Goal: Task Accomplishment & Management: Complete application form

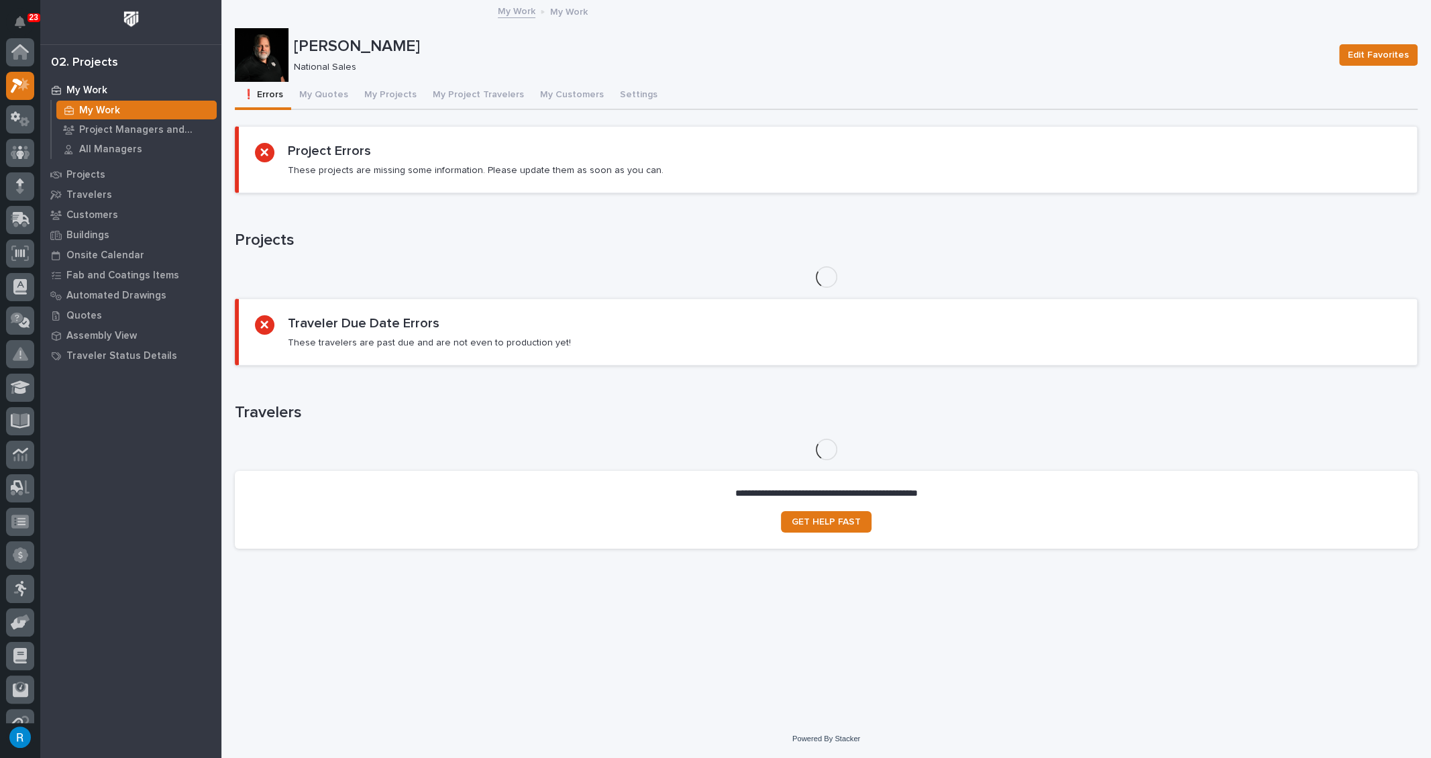
scroll to position [33, 0]
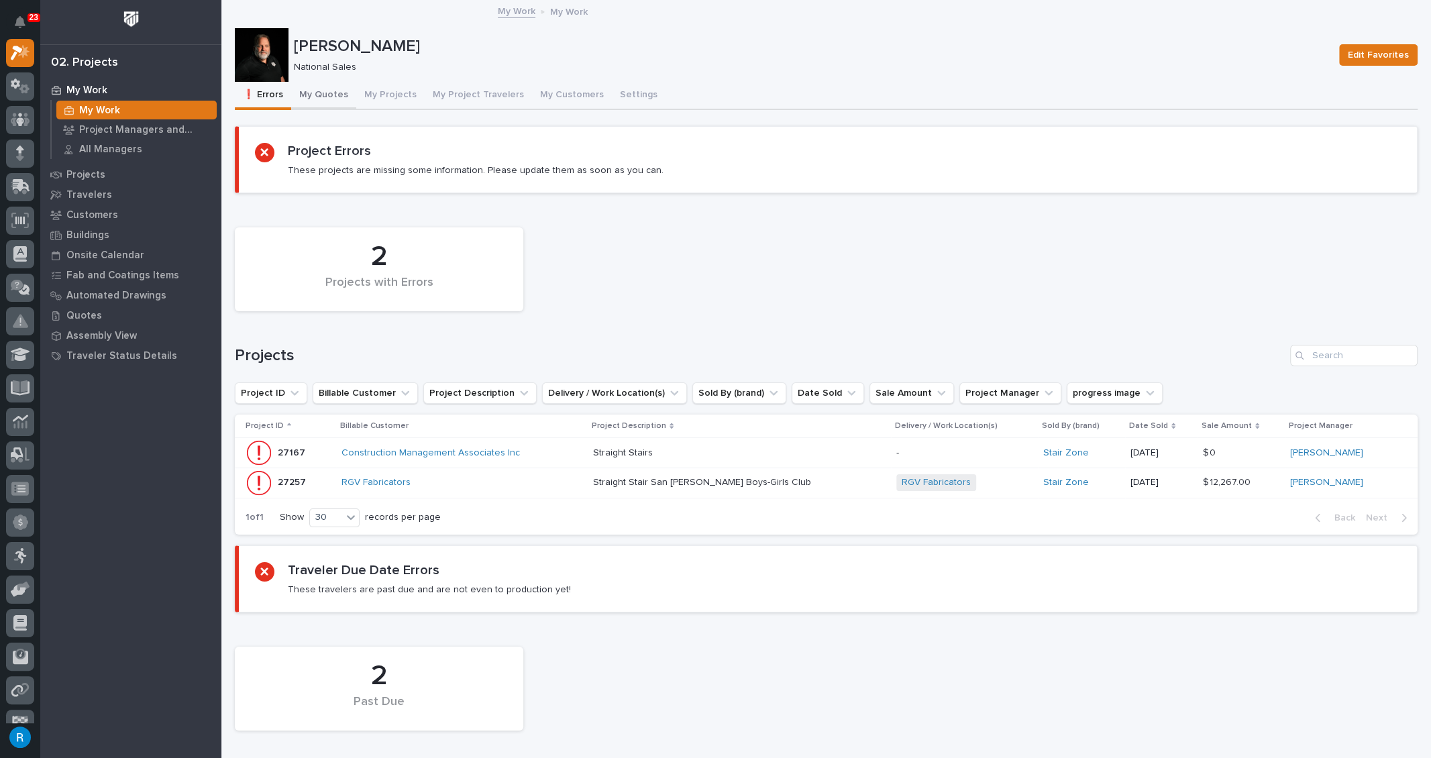
click at [317, 93] on button "My Quotes" at bounding box center [323, 96] width 65 height 28
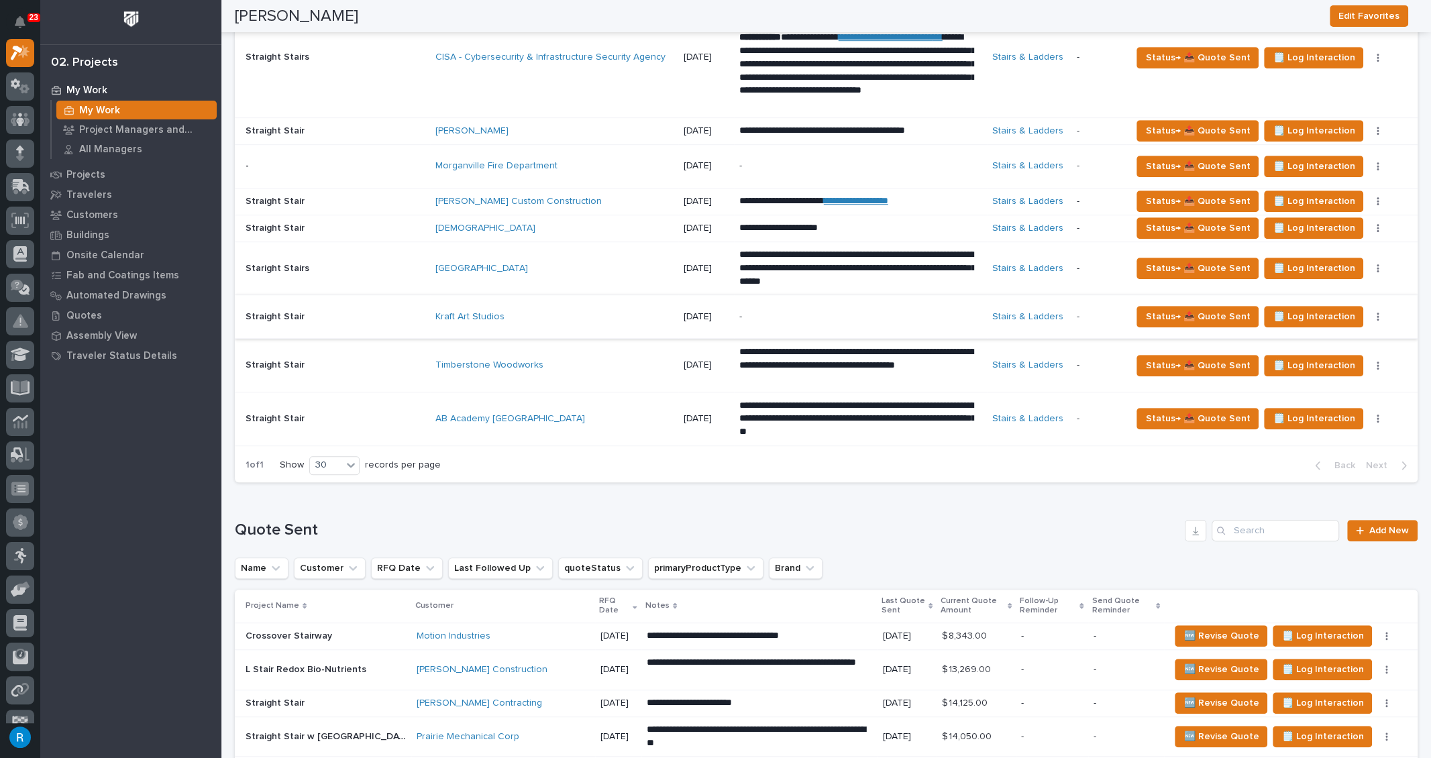
scroll to position [792, 0]
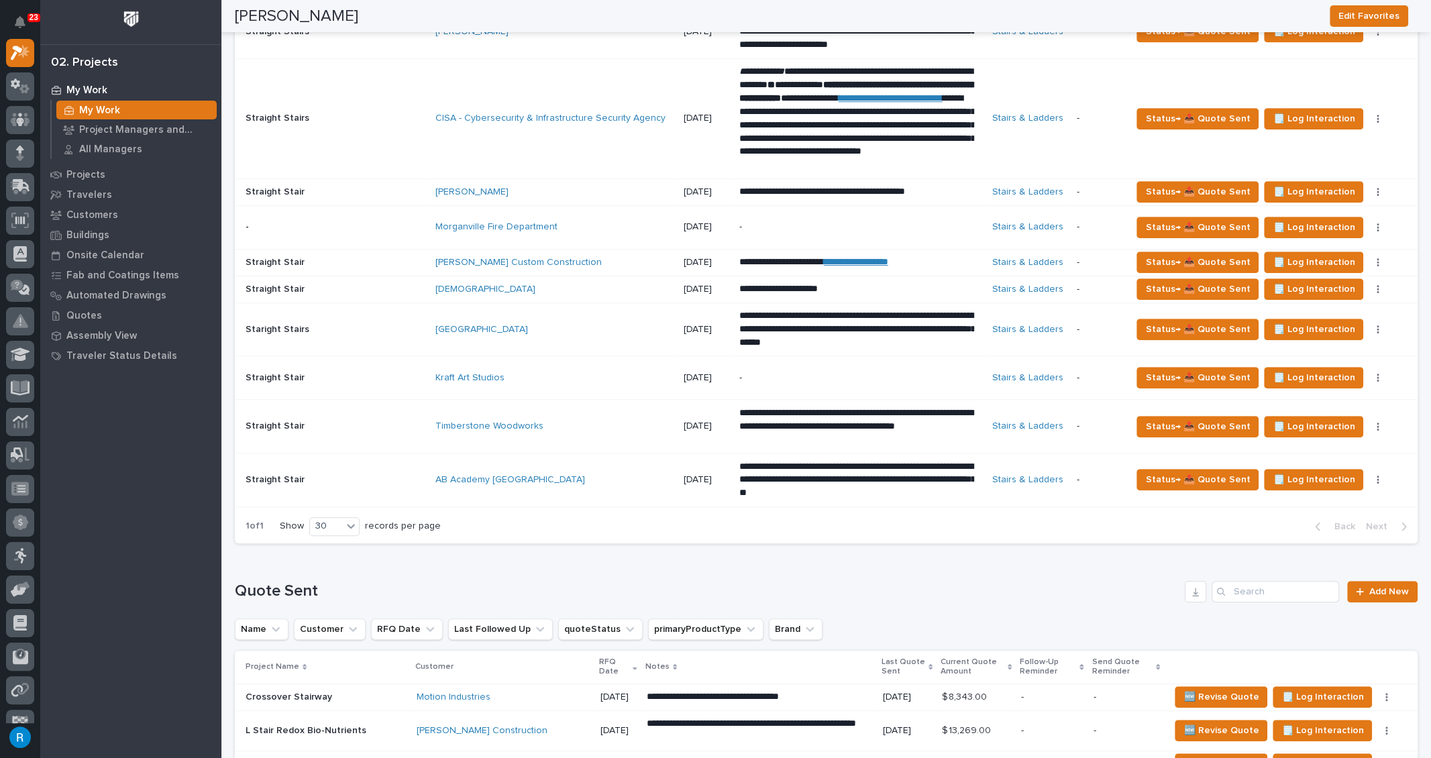
click at [593, 287] on div "[DEMOGRAPHIC_DATA]" at bounding box center [552, 289] width 235 height 11
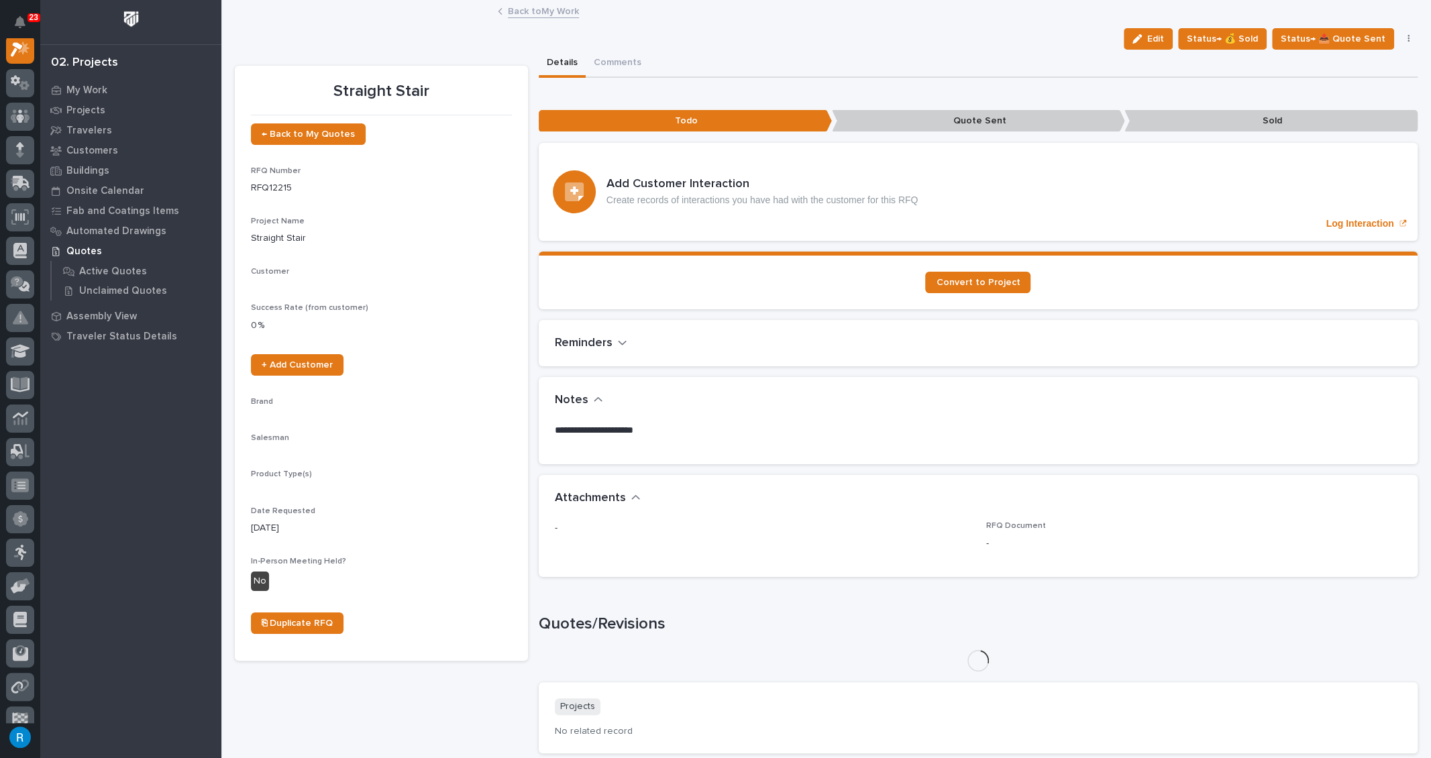
scroll to position [33, 0]
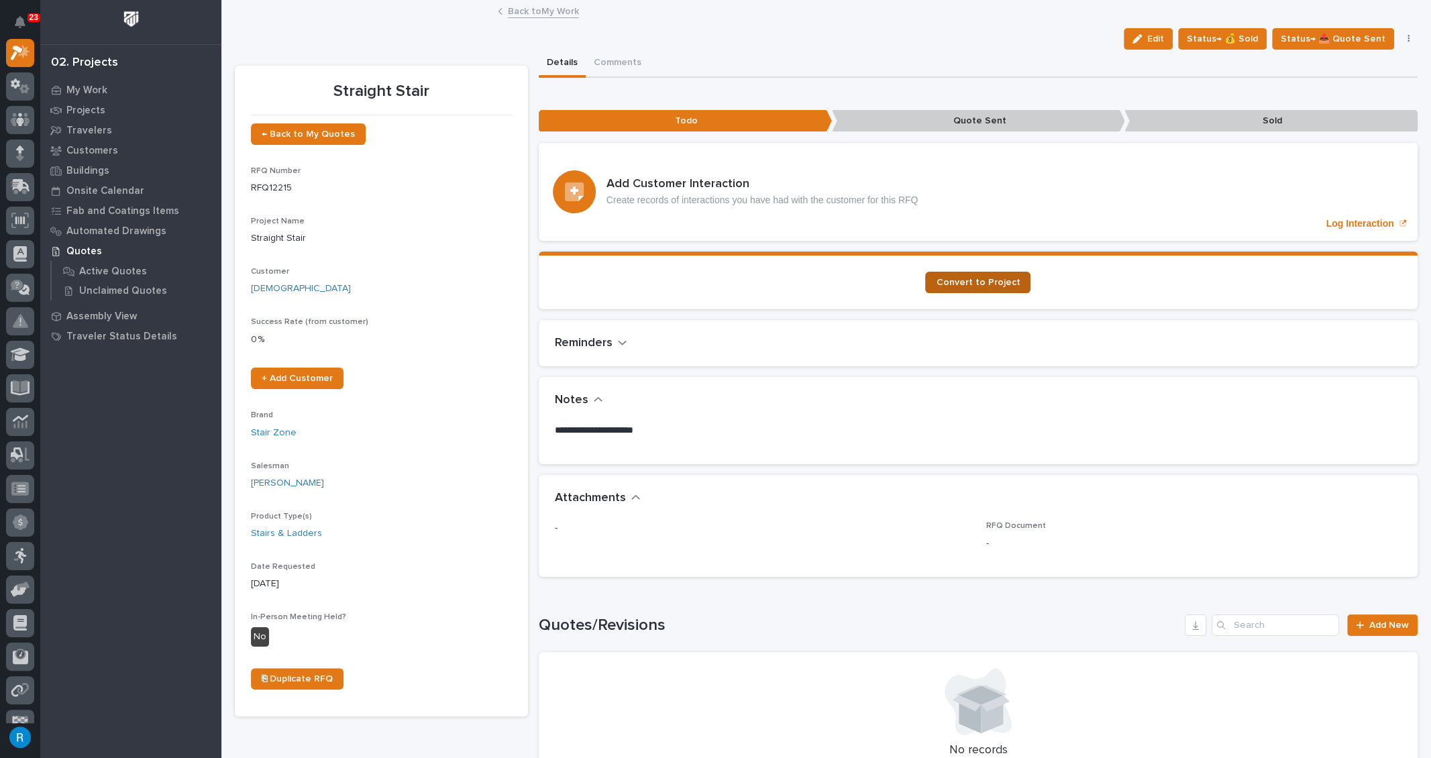
click at [962, 283] on span "Convert to Project" at bounding box center [978, 282] width 84 height 9
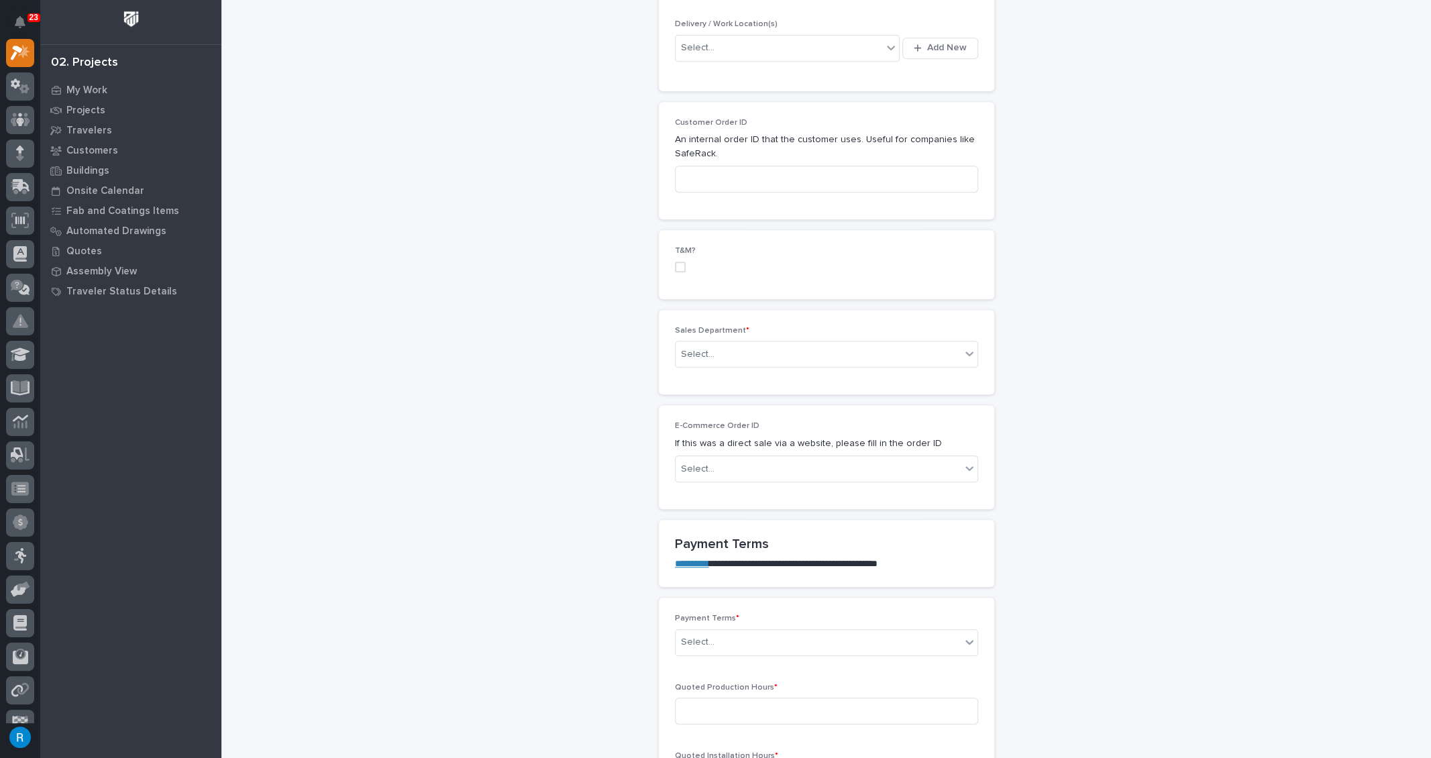
scroll to position [670, 0]
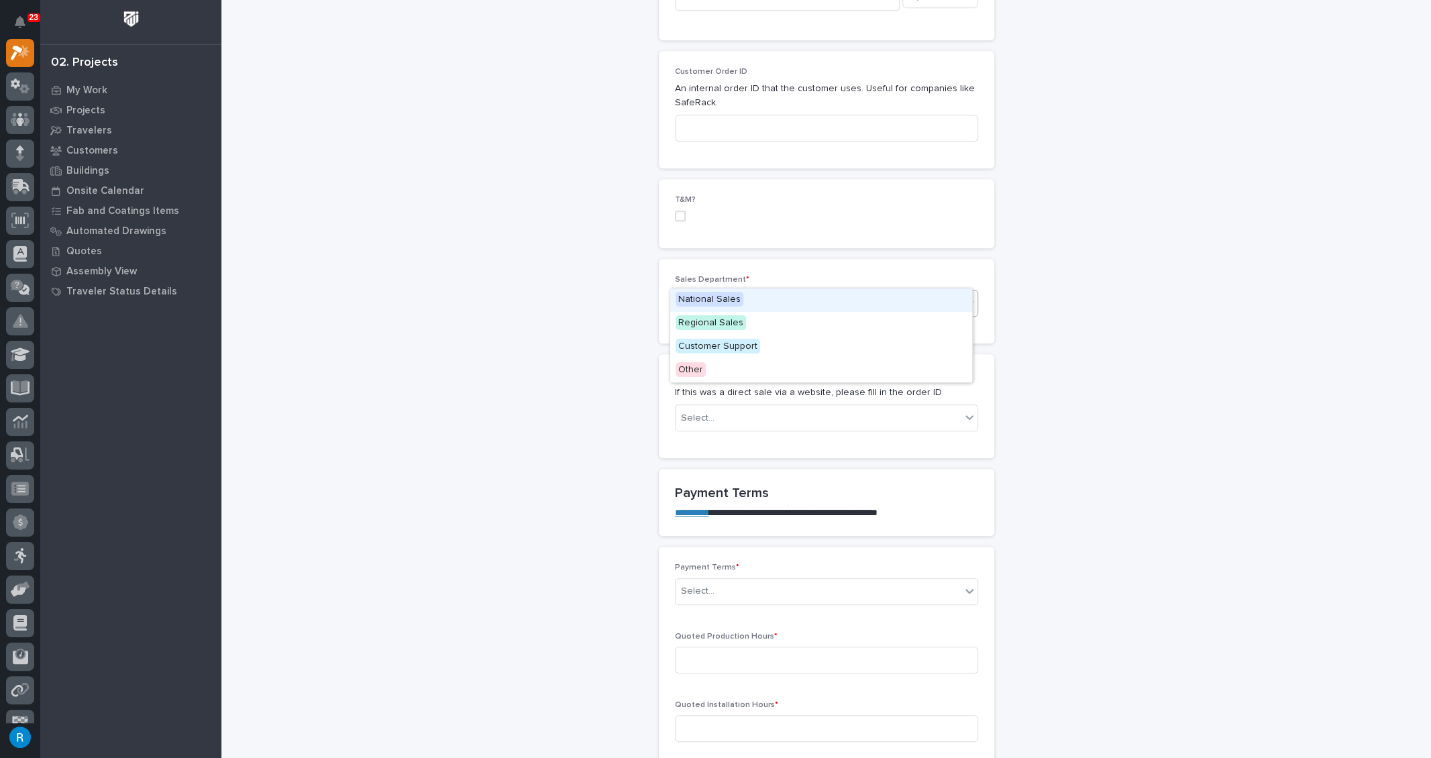
click at [785, 292] on div "Select..." at bounding box center [817, 303] width 285 height 22
click at [710, 301] on span "National Sales" at bounding box center [709, 299] width 68 height 15
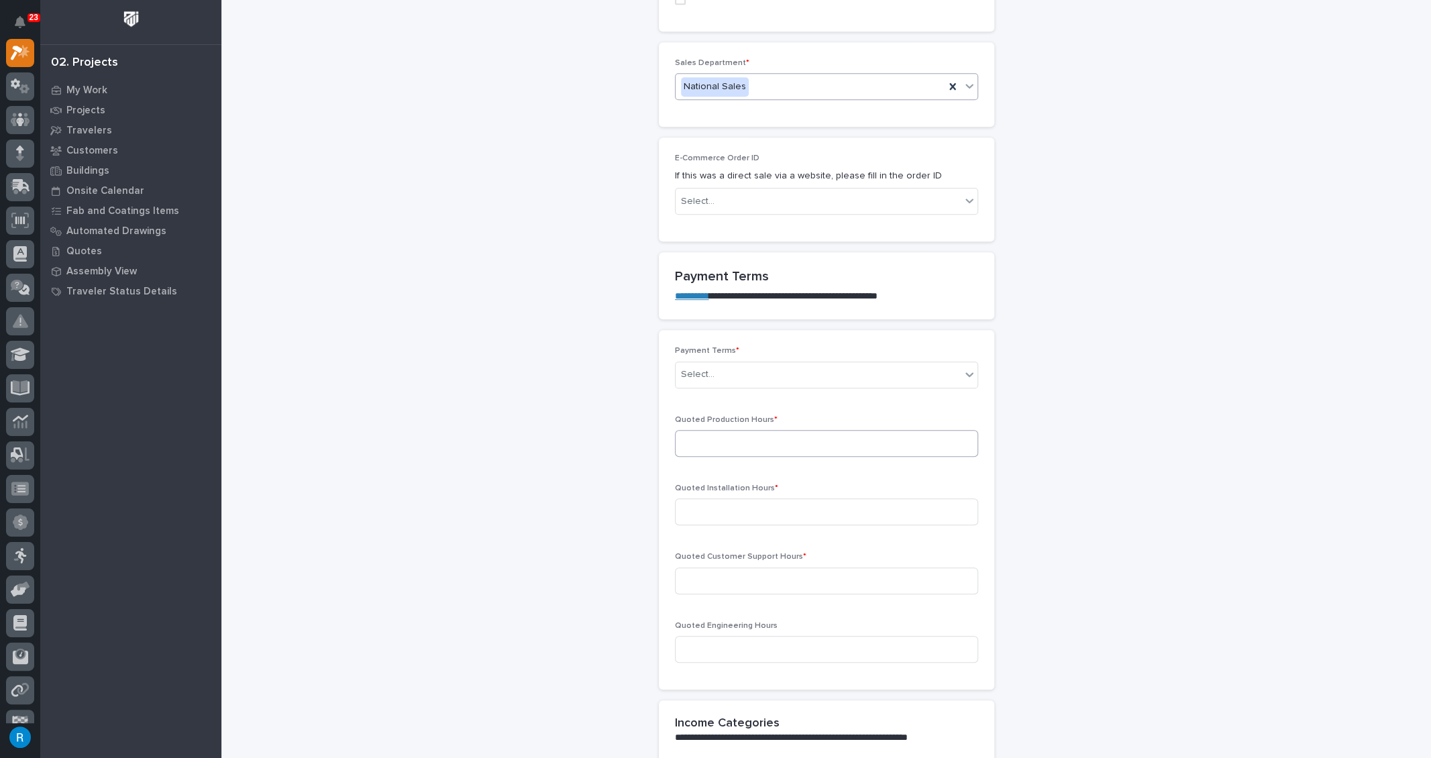
scroll to position [914, 0]
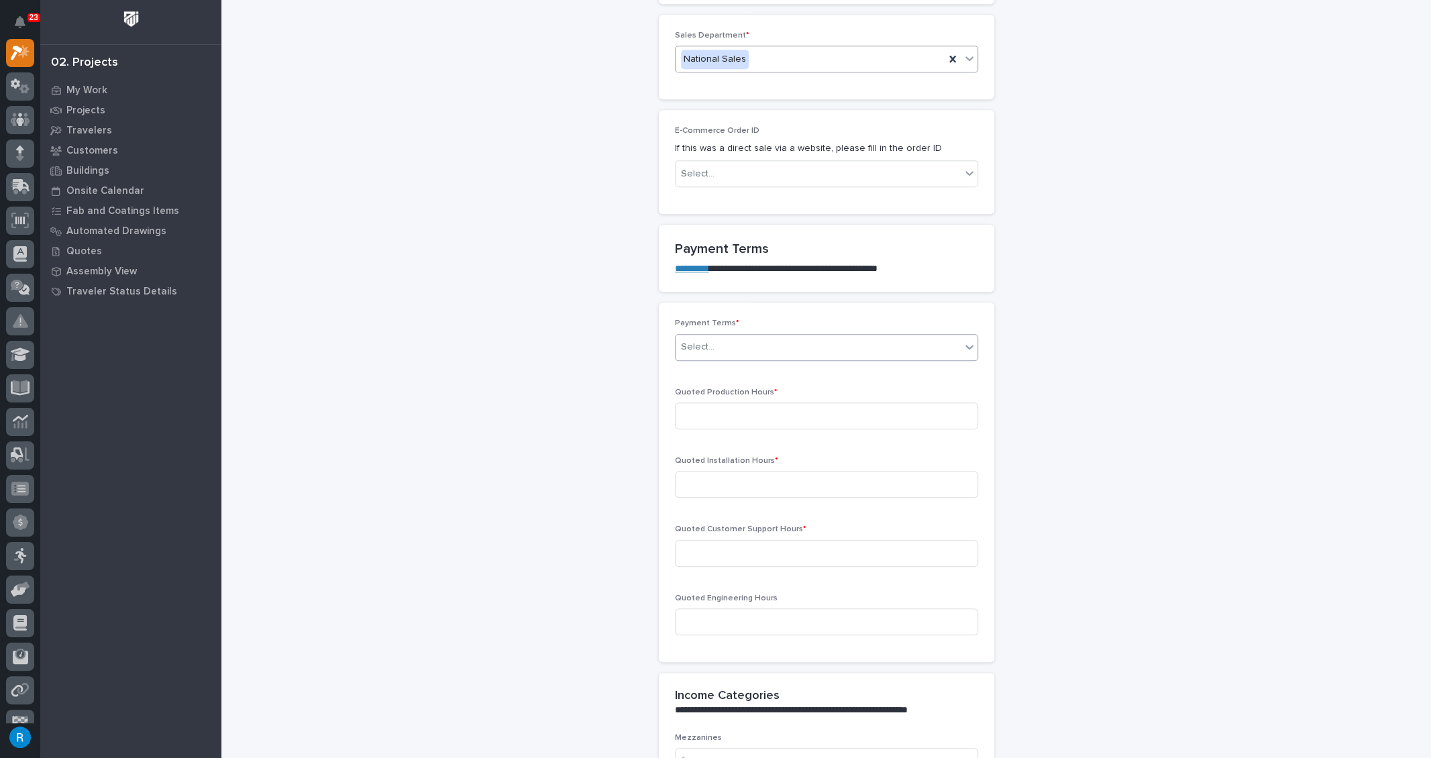
click at [794, 336] on div "Select..." at bounding box center [817, 347] width 285 height 22
click at [682, 368] on div "100%" at bounding box center [821, 366] width 302 height 23
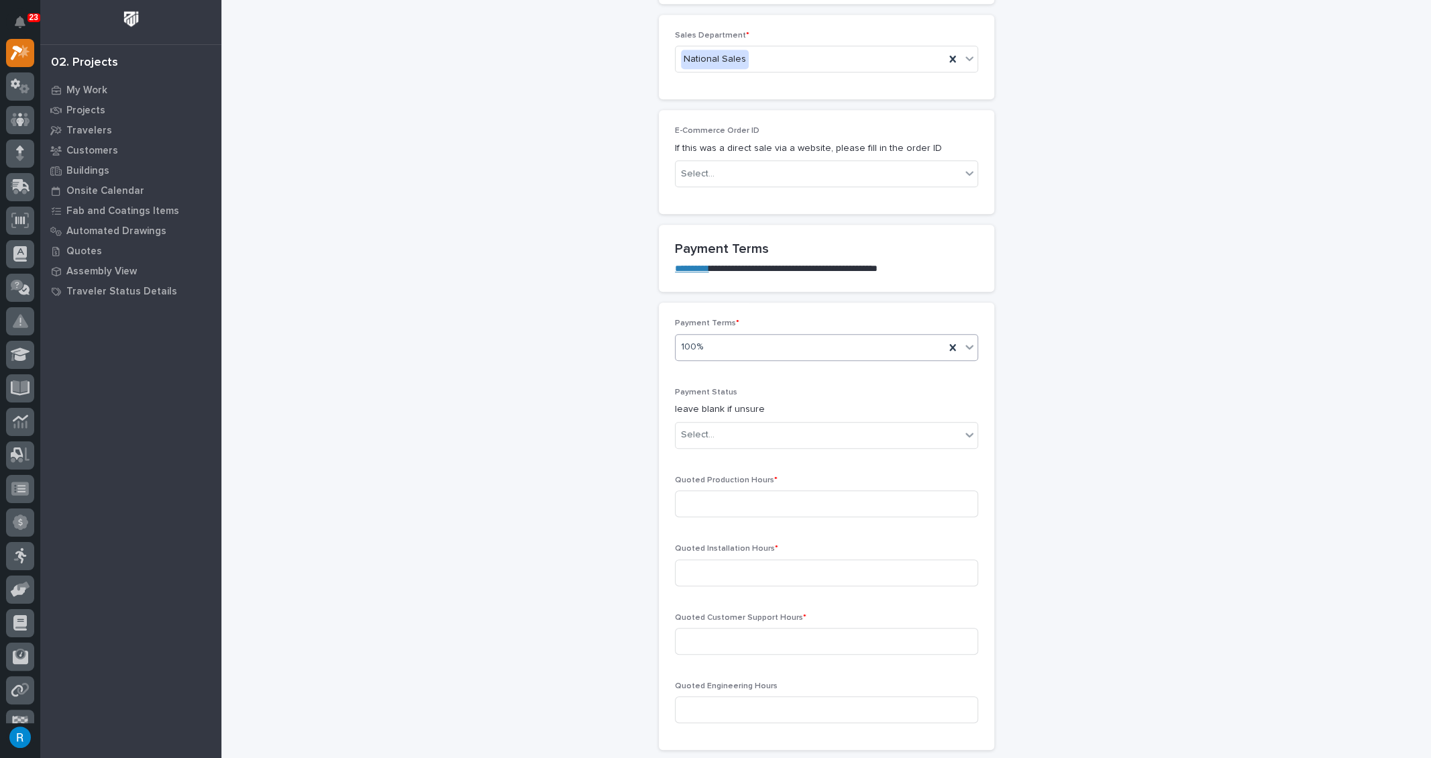
scroll to position [958, 0]
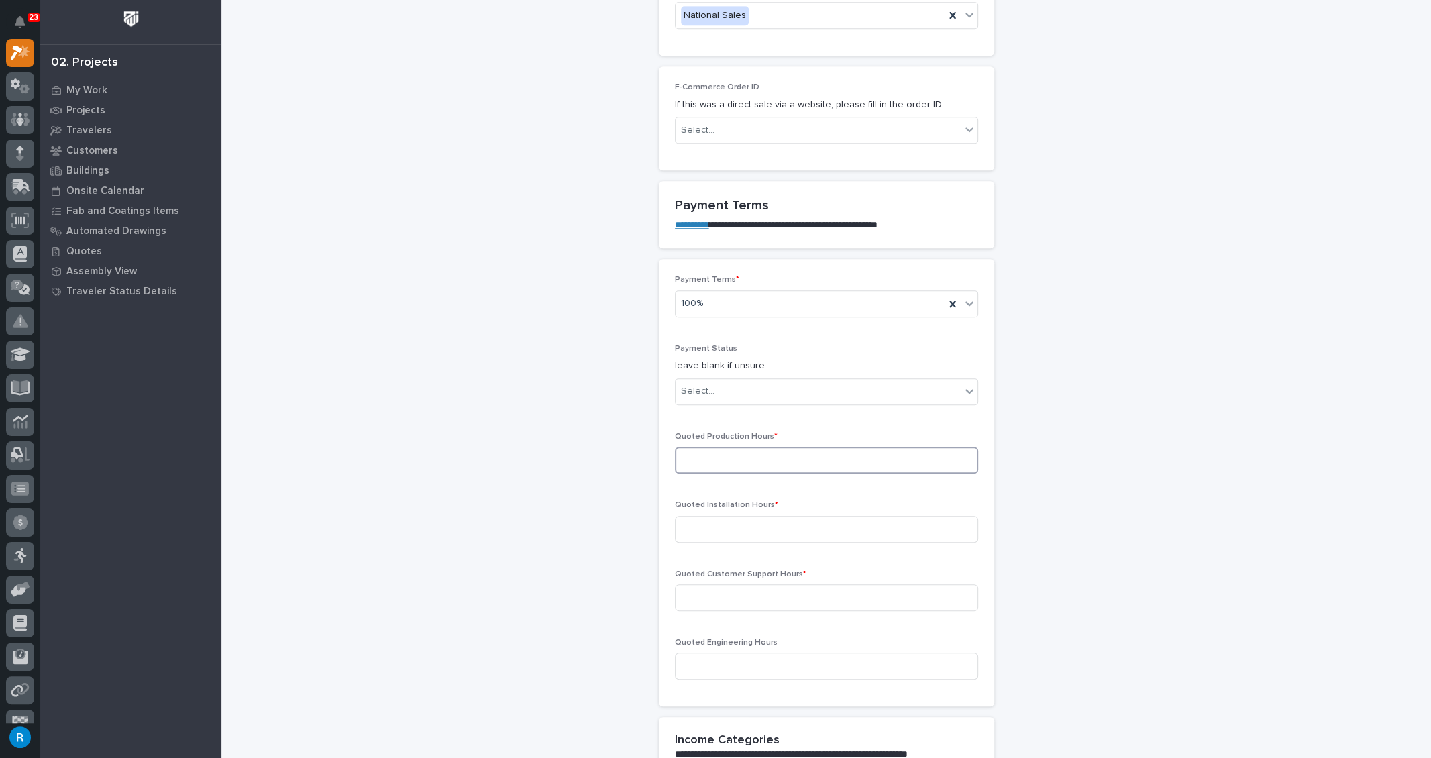
click at [688, 447] on input at bounding box center [826, 460] width 303 height 27
click at [798, 516] on input at bounding box center [826, 529] width 303 height 27
type input "0"
click at [702, 584] on input at bounding box center [826, 597] width 303 height 27
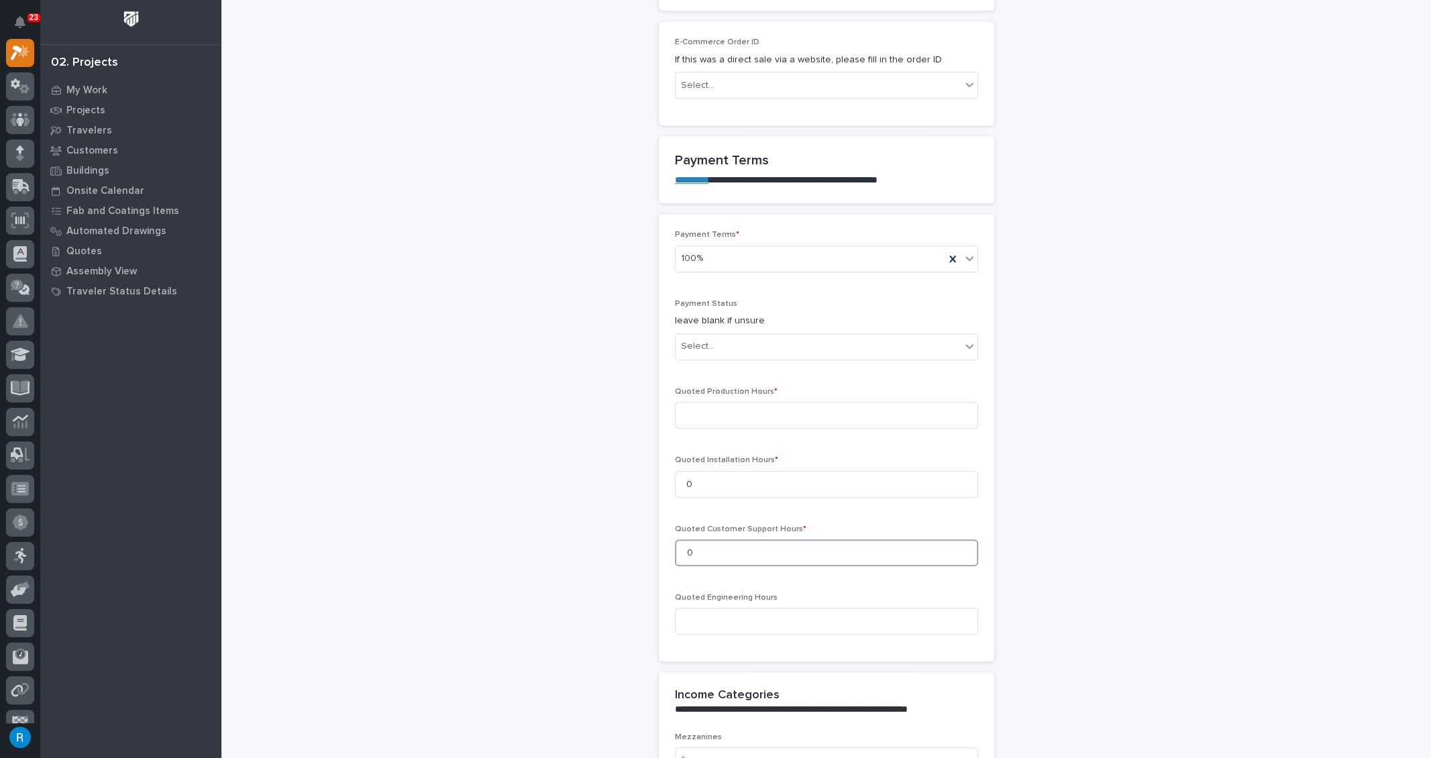
scroll to position [1019, 0]
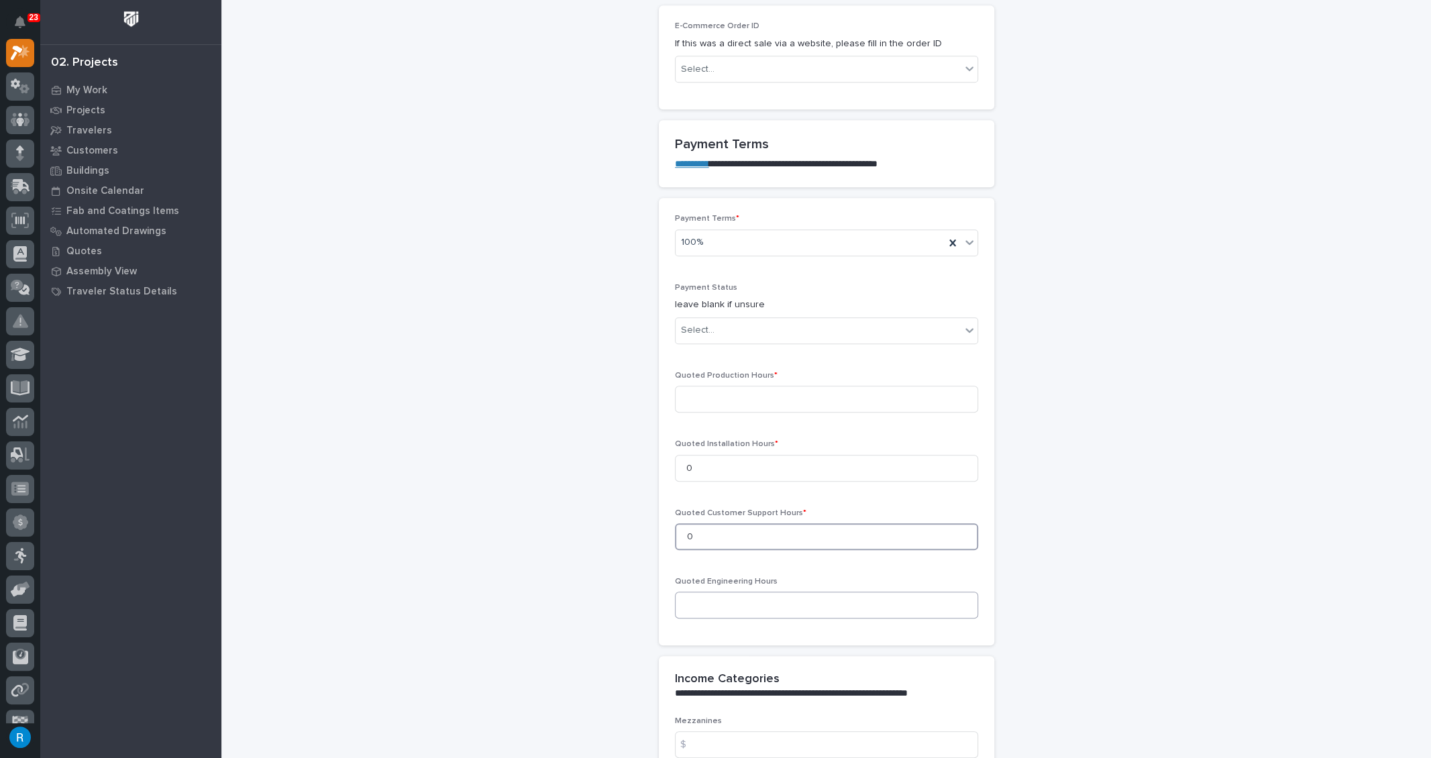
type input "0"
click at [686, 592] on input at bounding box center [826, 605] width 303 height 27
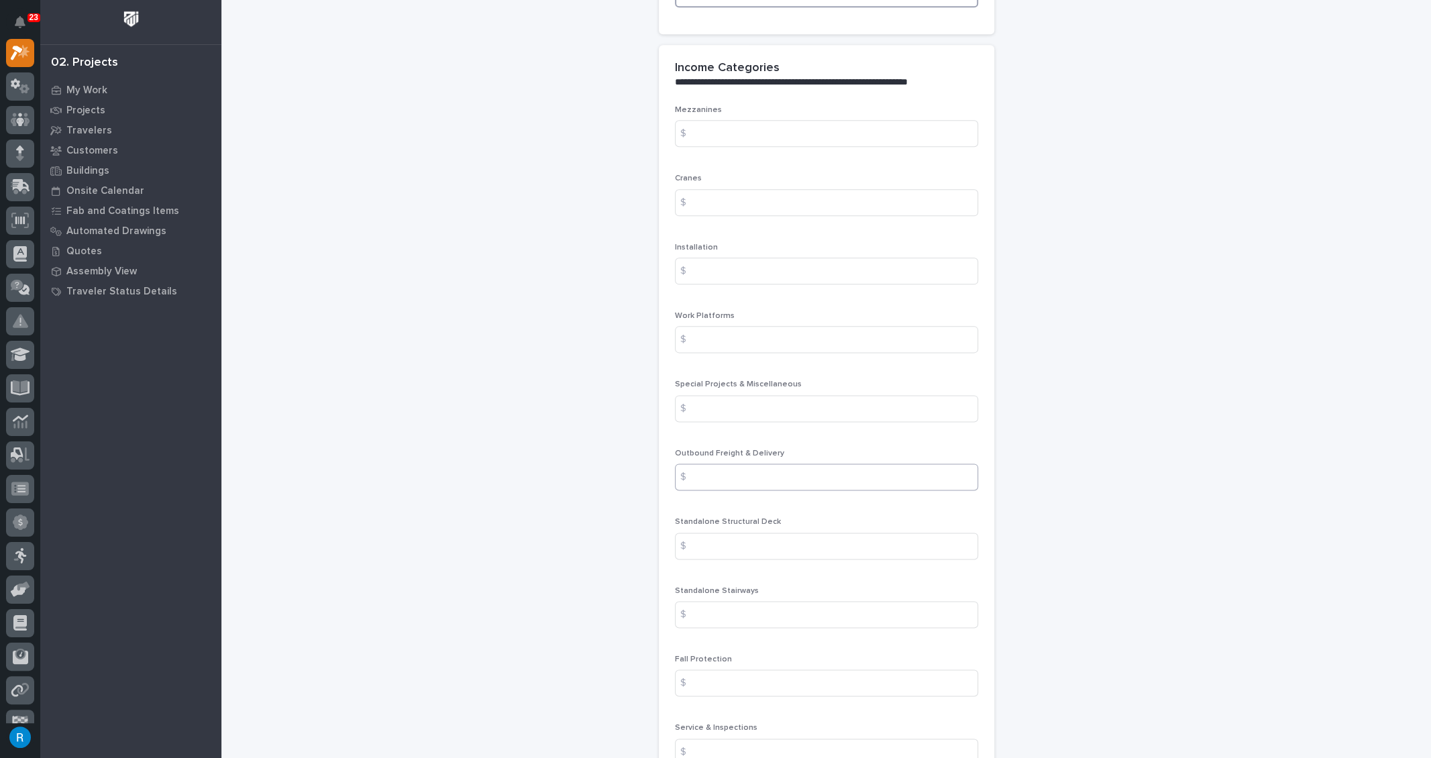
scroll to position [1690, 0]
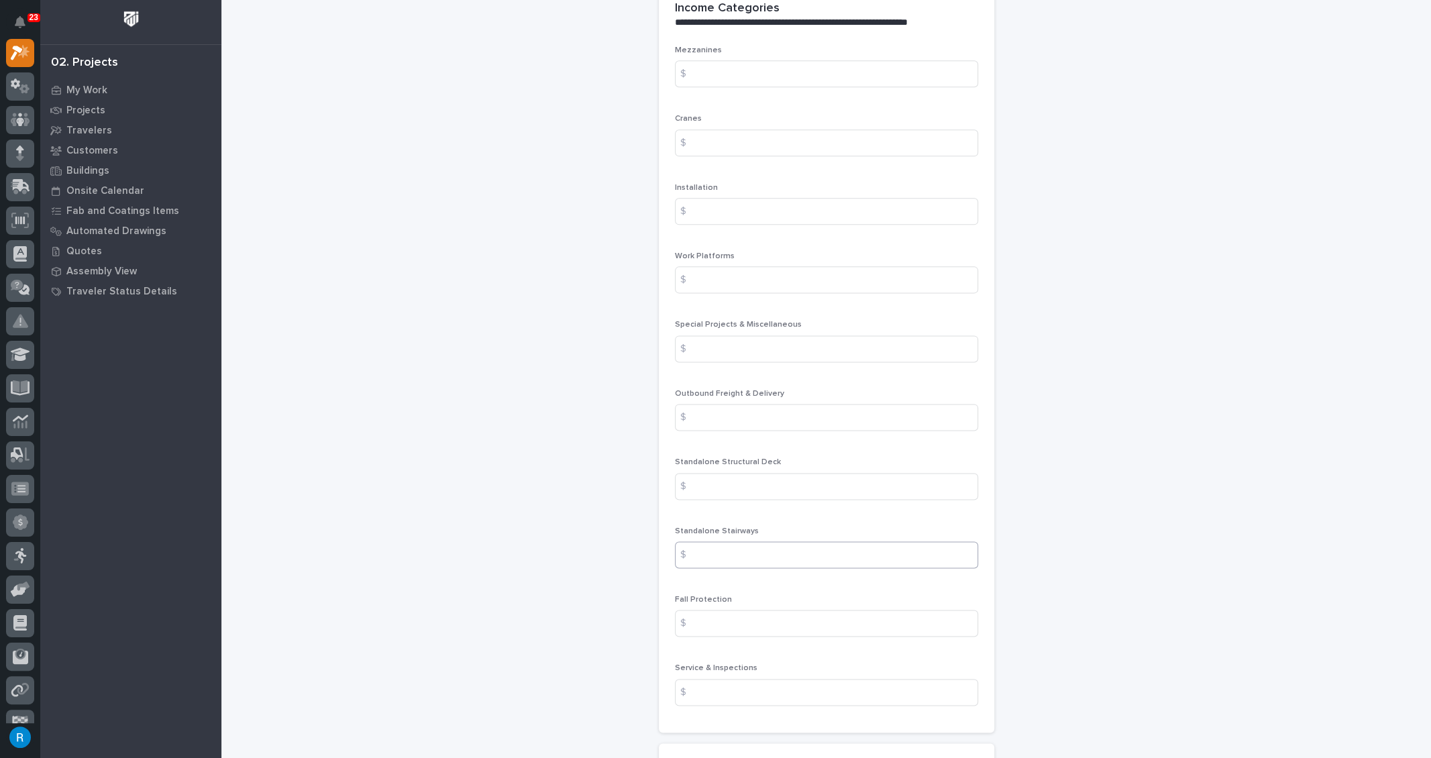
type input "0"
click at [708, 541] on input at bounding box center [826, 554] width 303 height 27
type input "9065.00"
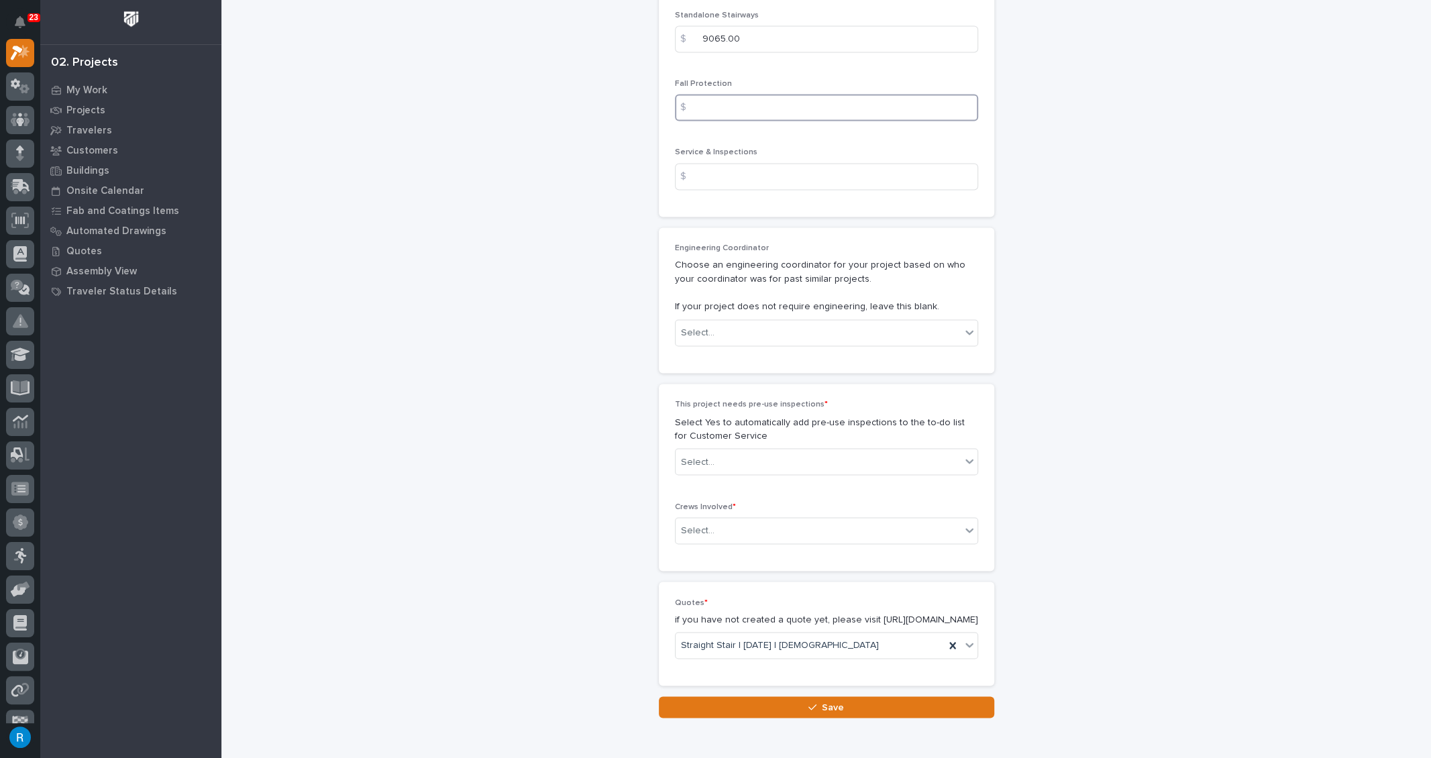
scroll to position [2238, 0]
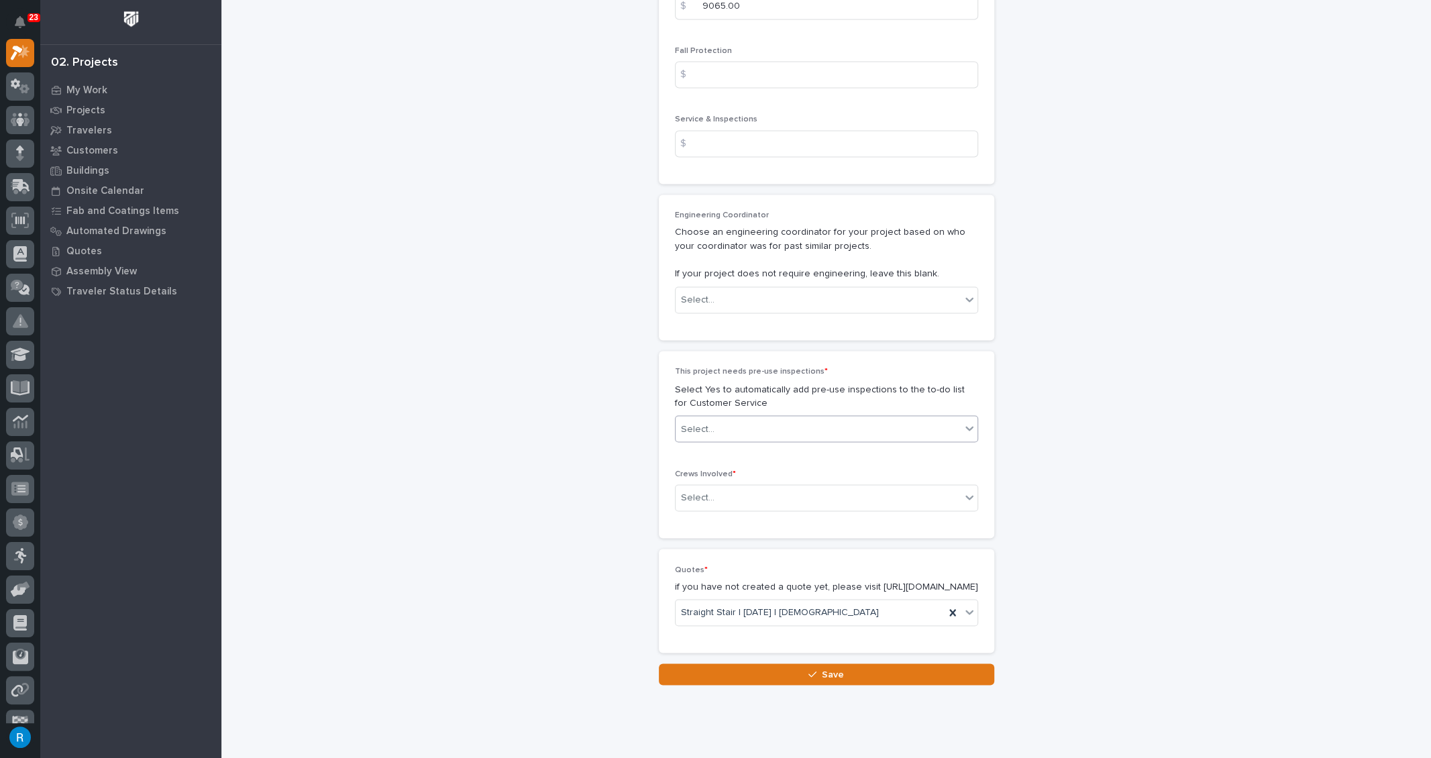
click at [749, 418] on div "Select..." at bounding box center [817, 429] width 285 height 22
click at [689, 448] on div "No" at bounding box center [821, 446] width 302 height 23
click at [736, 486] on div "Select..." at bounding box center [817, 497] width 285 height 22
click at [693, 488] on div "Production" at bounding box center [821, 490] width 302 height 23
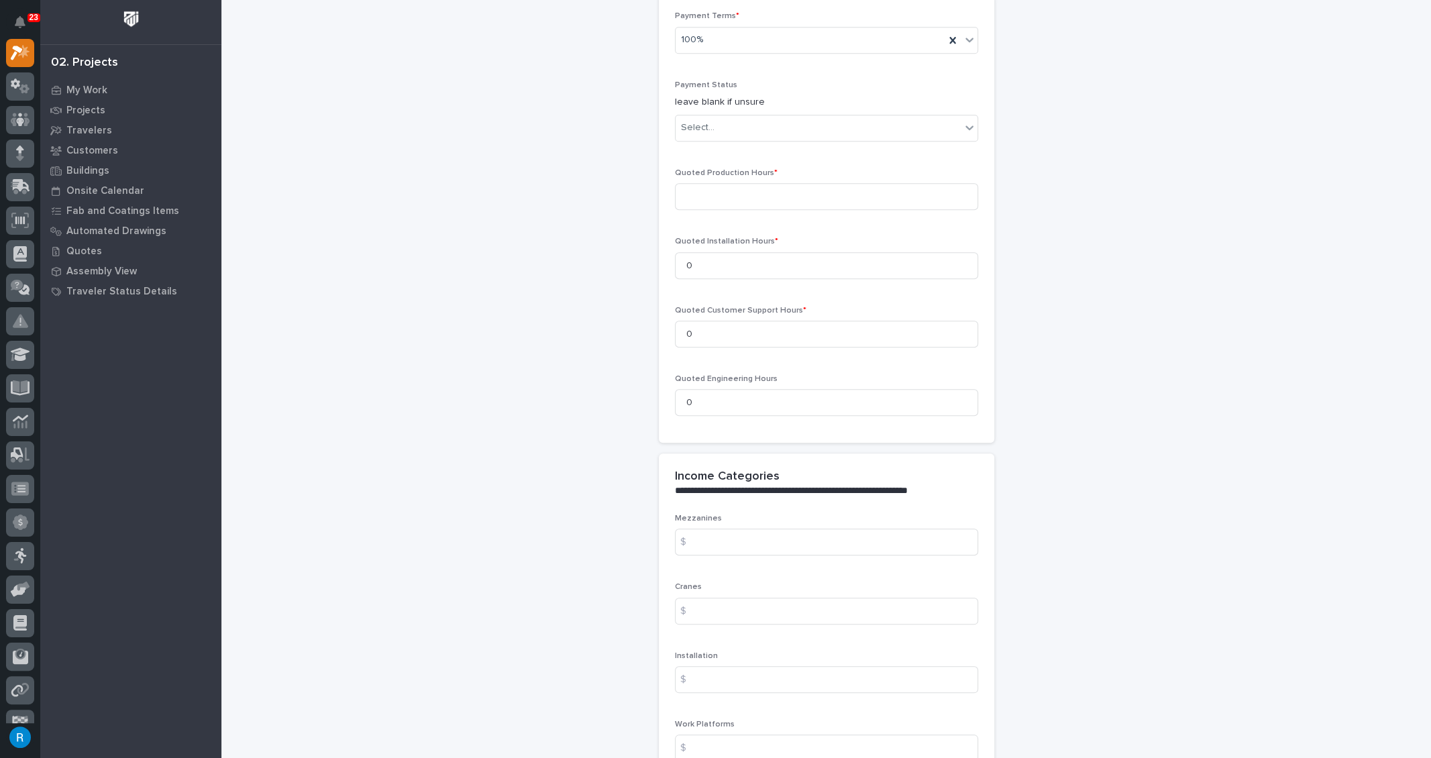
scroll to position [1202, 0]
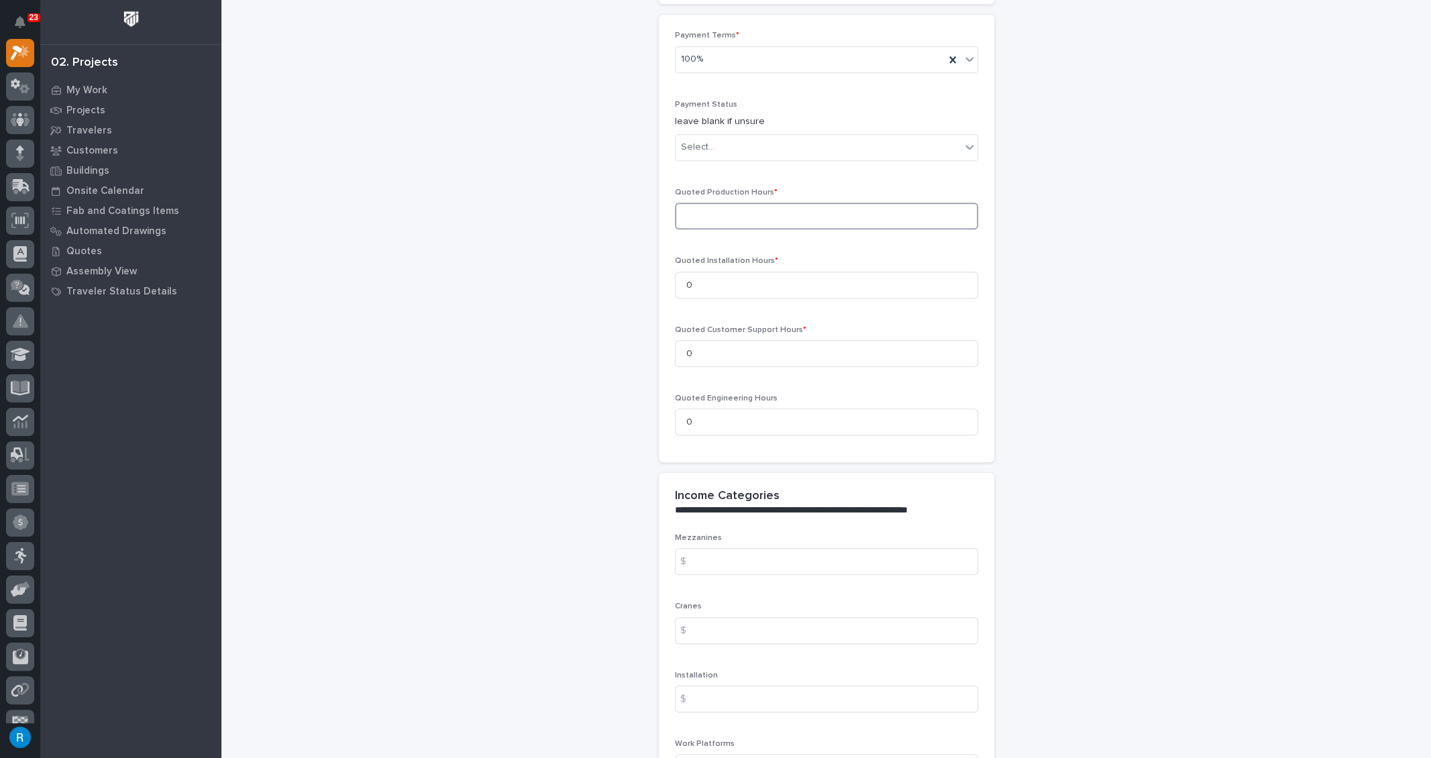
click at [690, 203] on input at bounding box center [826, 216] width 303 height 27
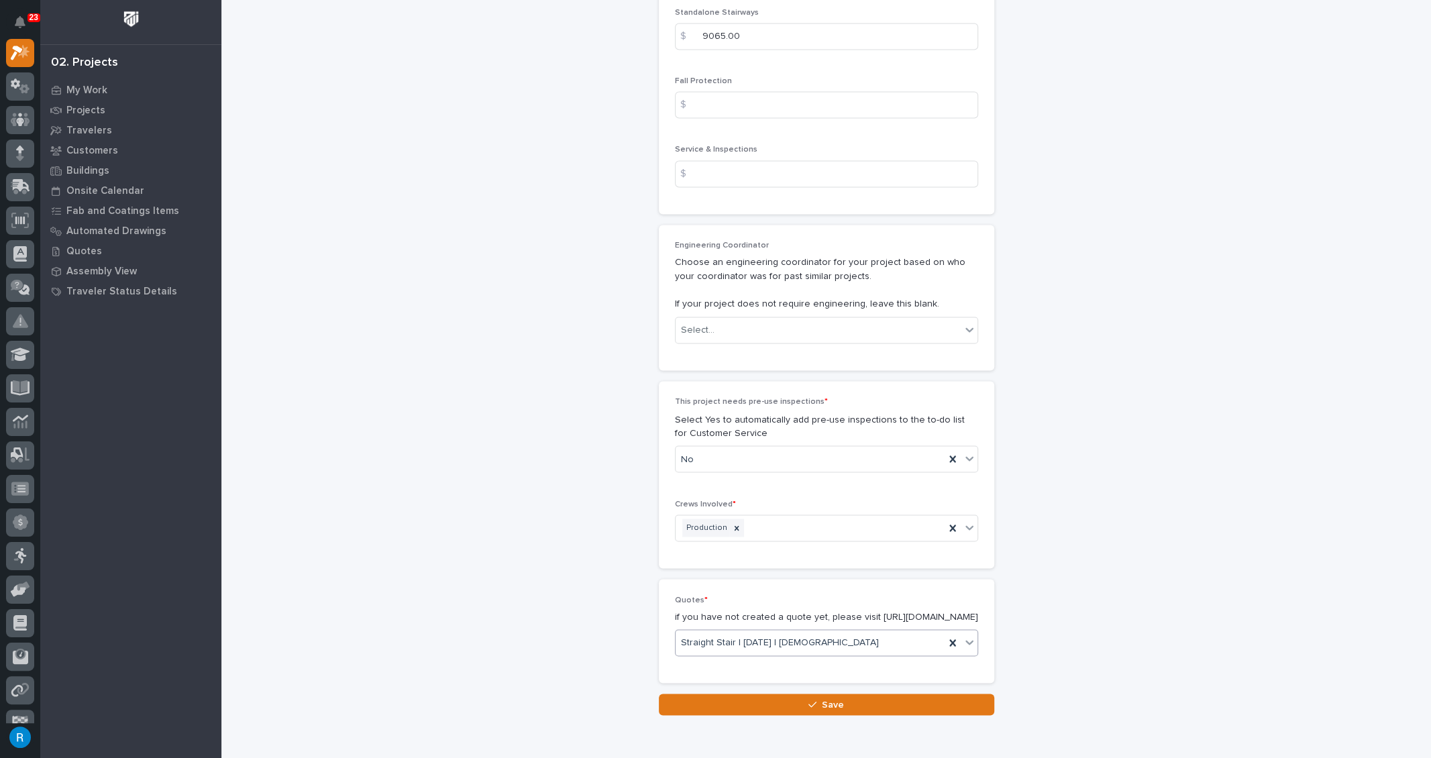
scroll to position [2238, 0]
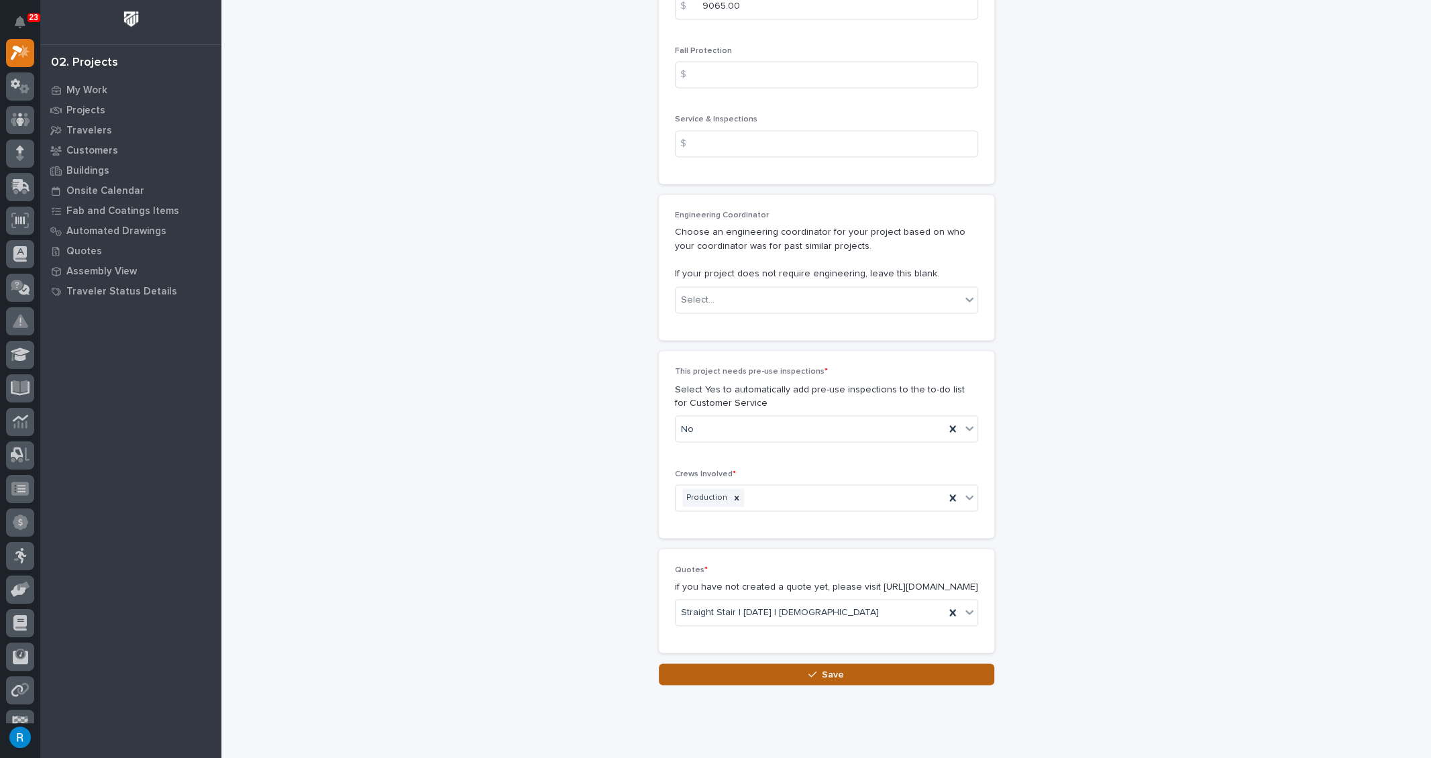
type input "42"
click at [822, 668] on span "Save" at bounding box center [833, 674] width 22 height 12
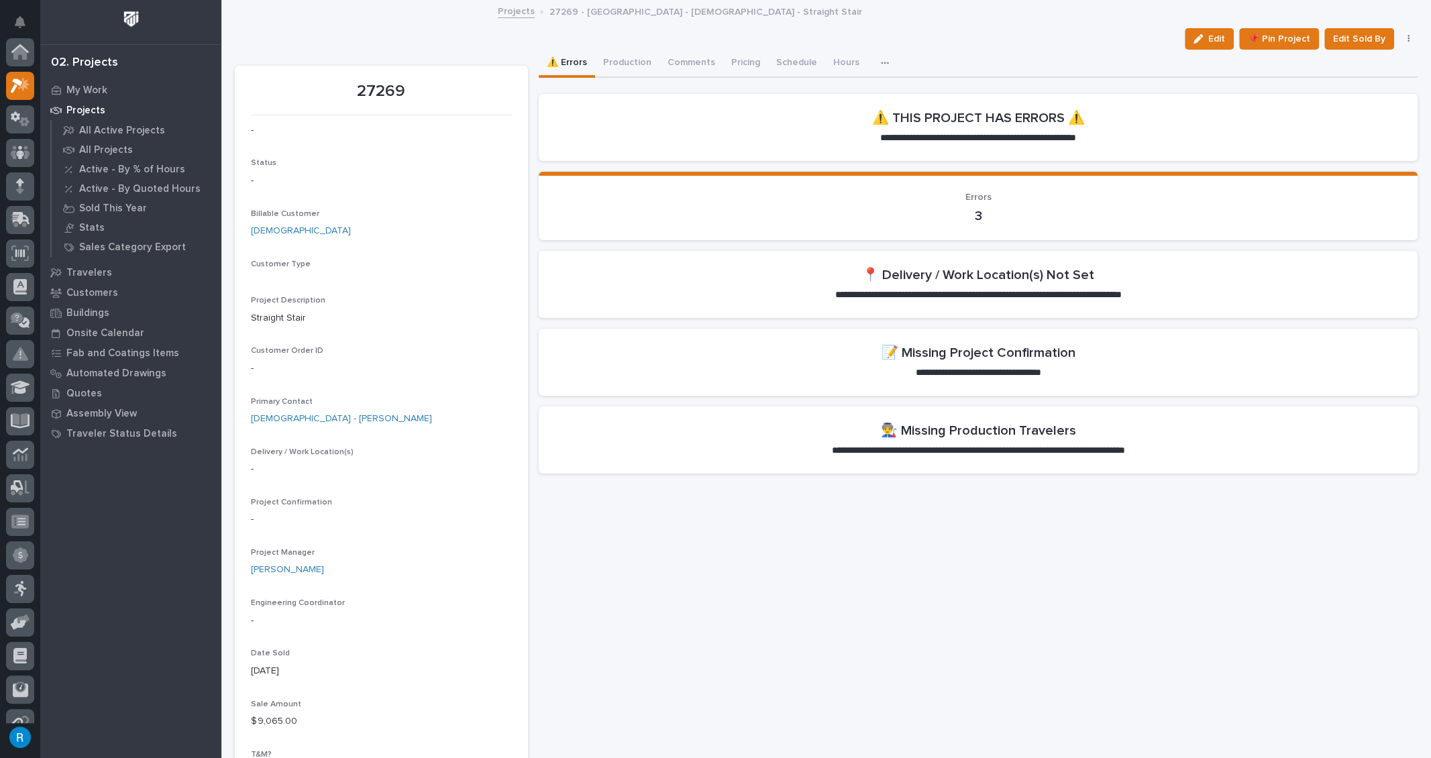
scroll to position [33, 0]
